Goal: Task Accomplishment & Management: Manage account settings

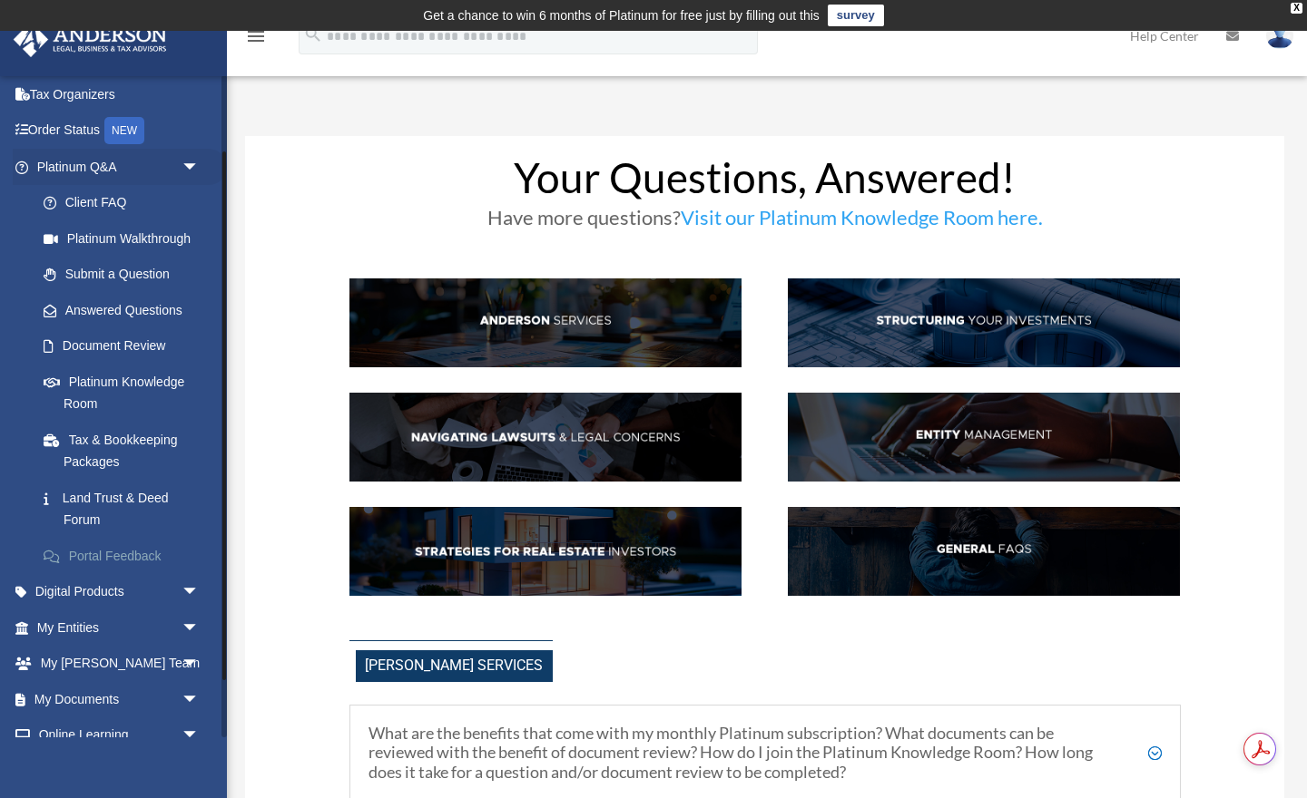
scroll to position [167, 0]
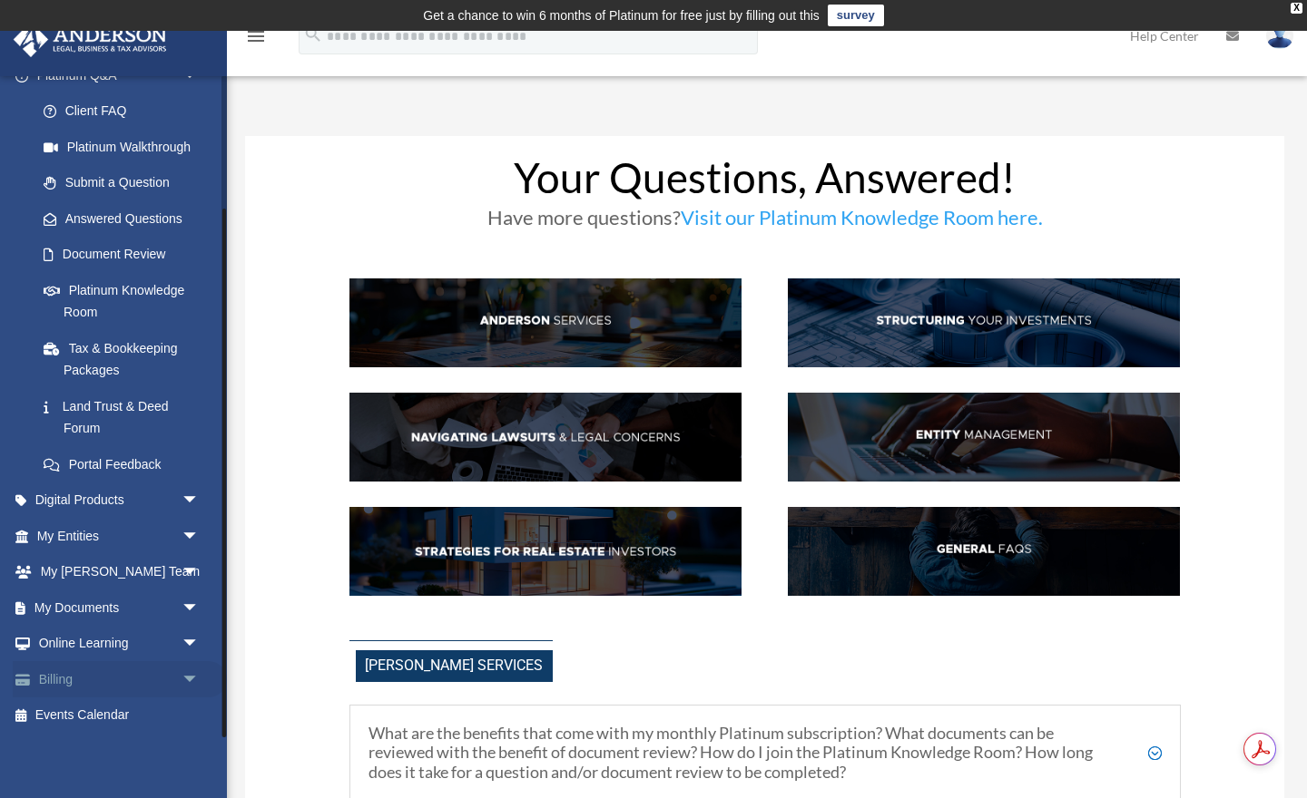
click at [55, 671] on link "Billing arrow_drop_down" at bounding box center [120, 679] width 214 height 36
click at [191, 673] on span "arrow_drop_down" at bounding box center [199, 679] width 36 height 37
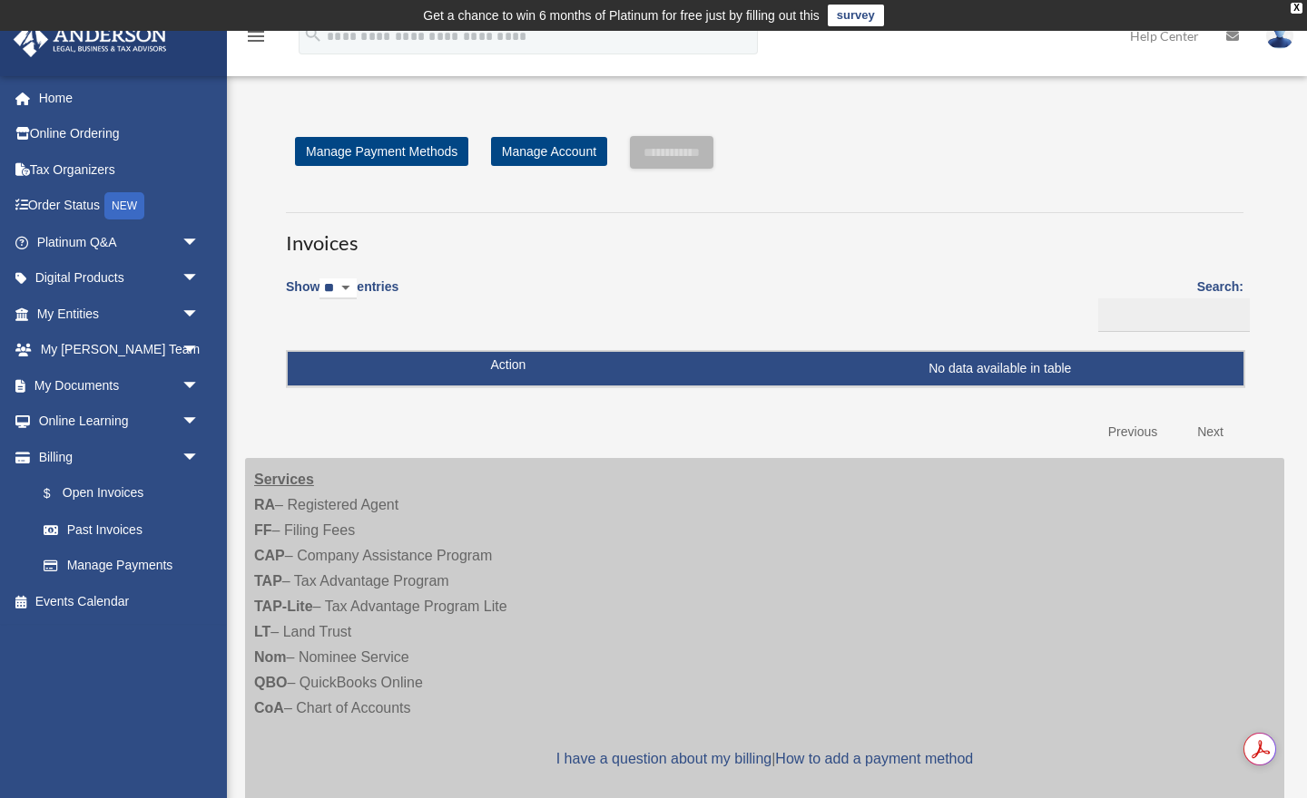
click at [523, 361] on td "No data available in table" at bounding box center [765, 369] width 955 height 34
click at [504, 372] on td "No data available in table" at bounding box center [765, 369] width 955 height 34
click at [1073, 372] on td "No data available in table" at bounding box center [765, 369] width 955 height 34
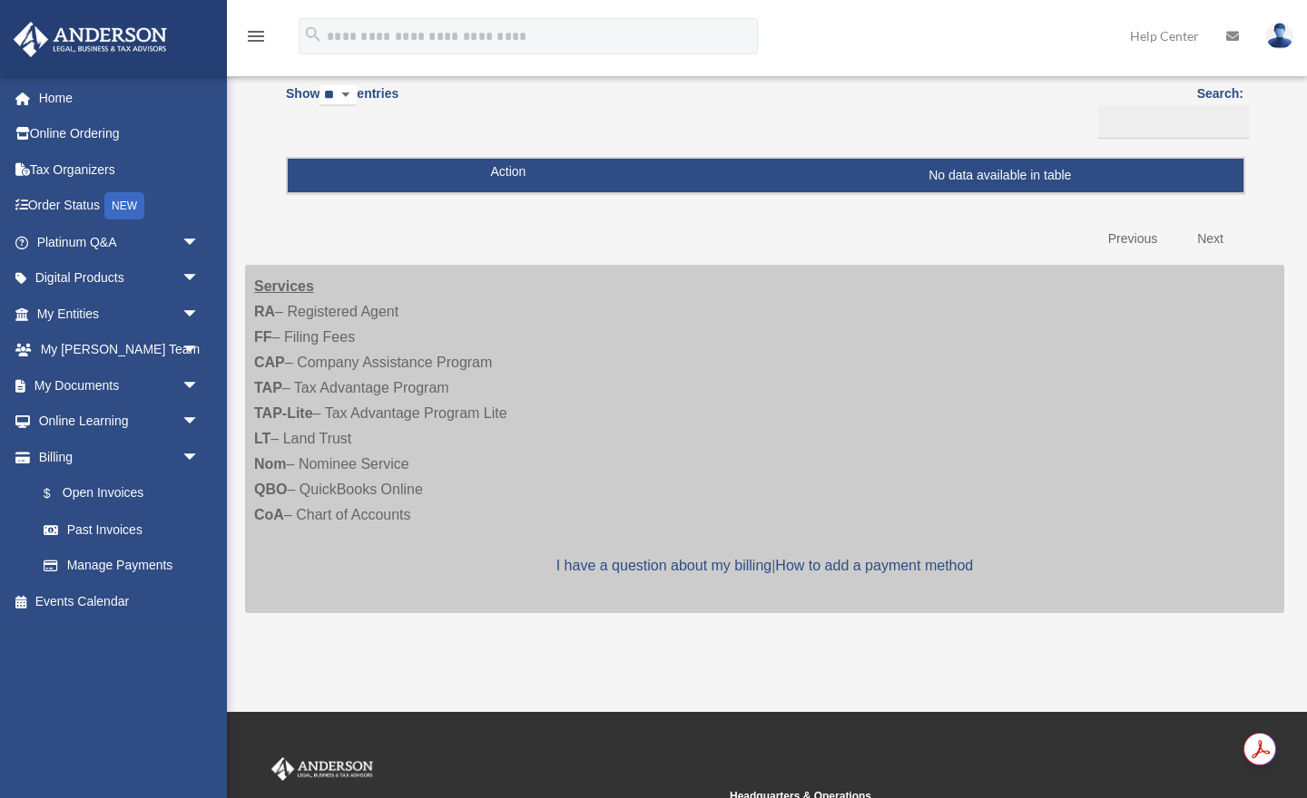
scroll to position [209, 0]
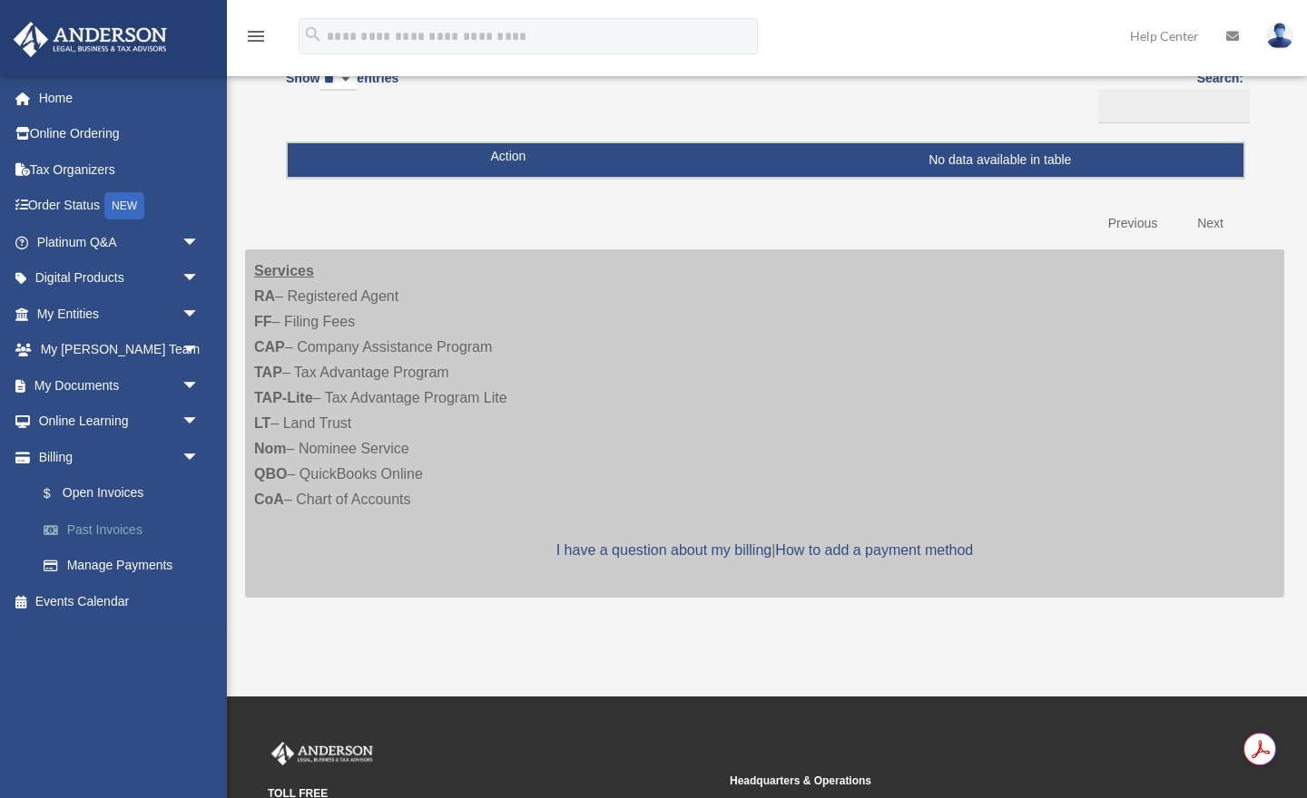
click at [106, 527] on link "Past Invoices" at bounding box center [125, 530] width 201 height 36
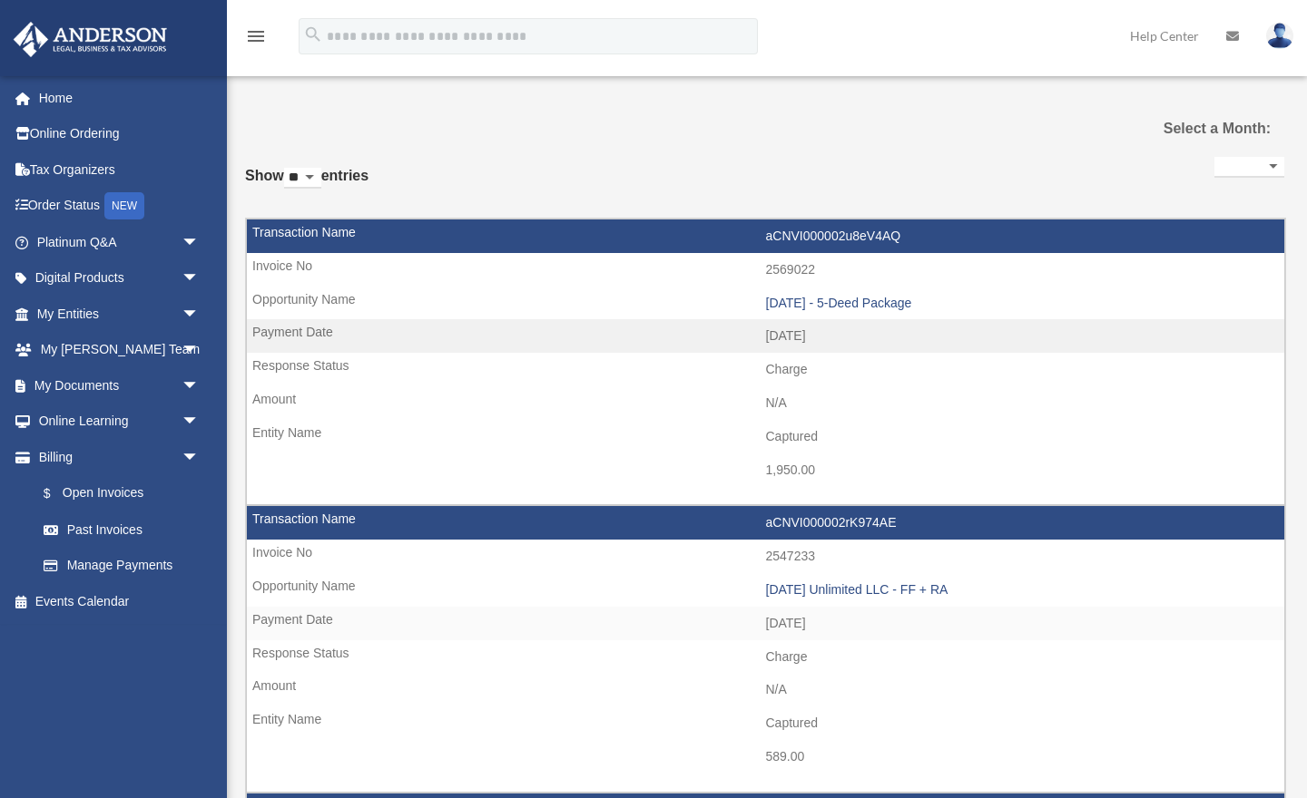
select select
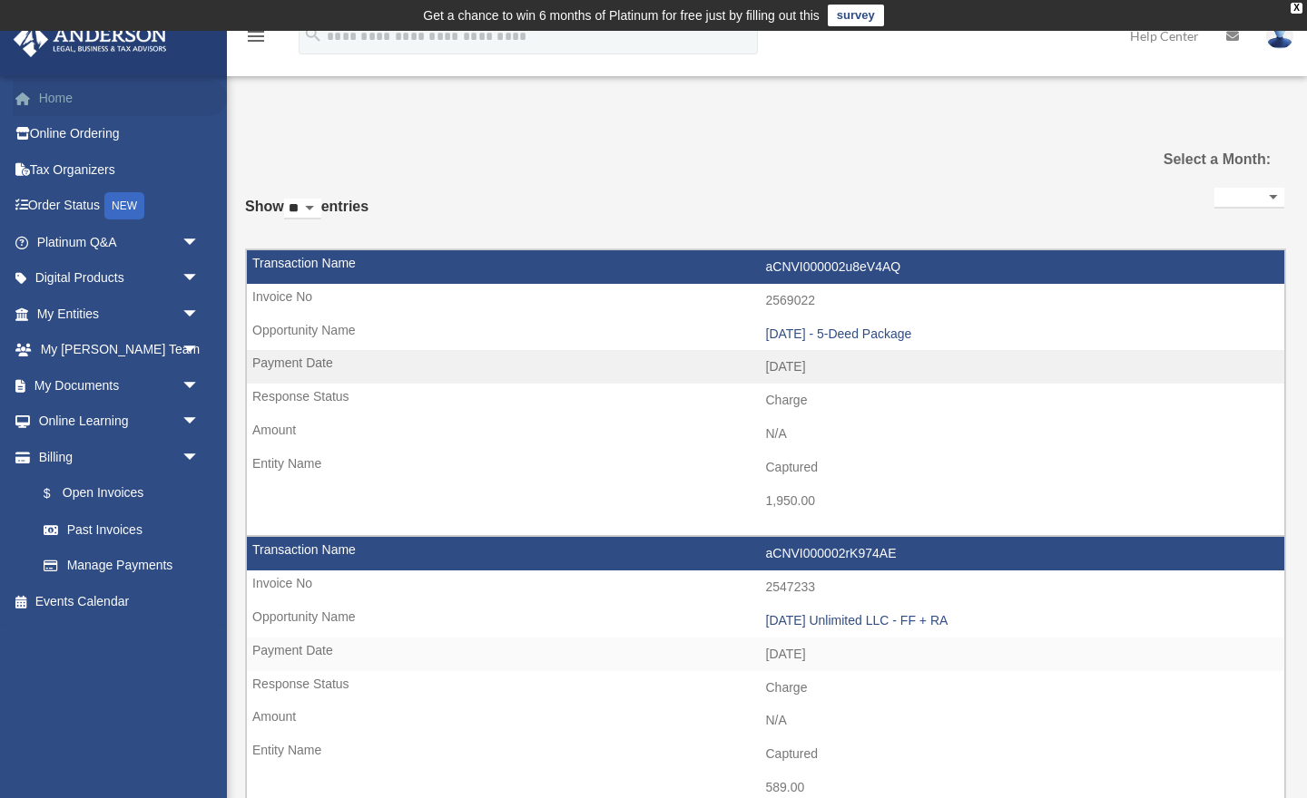
click at [44, 92] on link "Home" at bounding box center [120, 98] width 214 height 36
